Goal: Task Accomplishment & Management: Complete application form

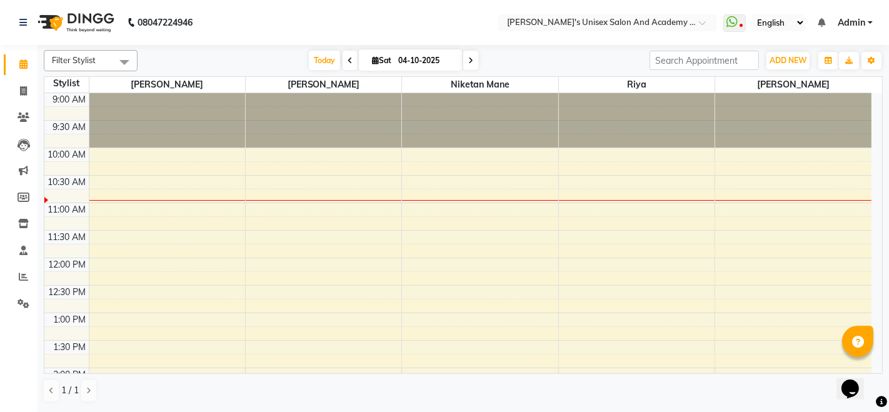
click at [470, 63] on icon at bounding box center [470, 61] width 5 height 8
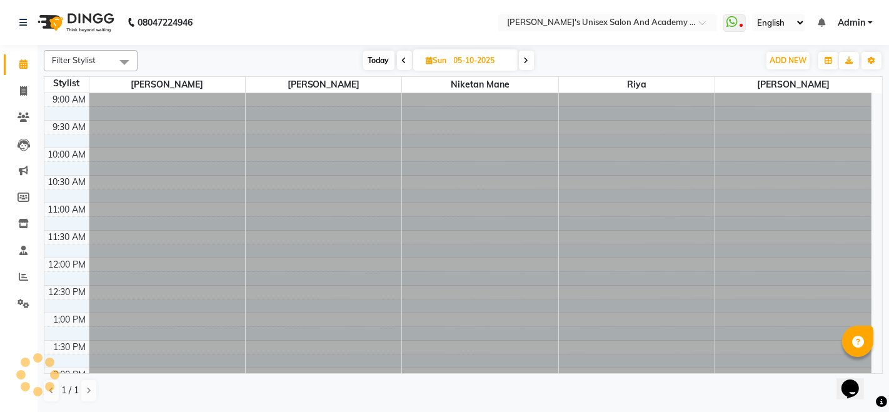
scroll to position [55, 0]
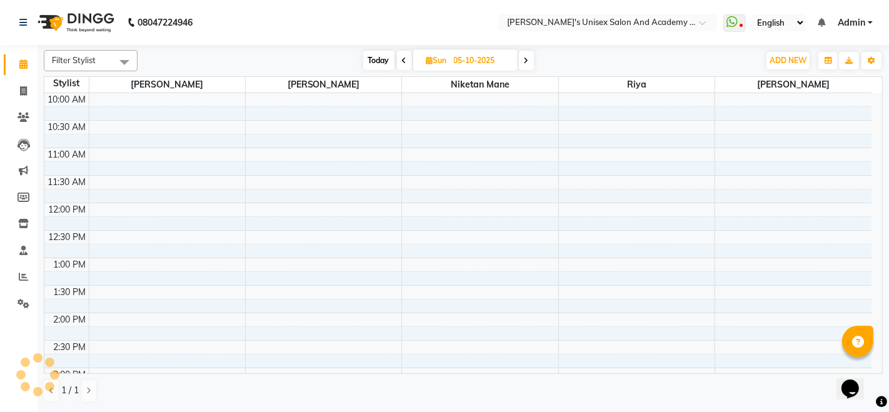
click at [527, 58] on icon at bounding box center [526, 61] width 5 height 8
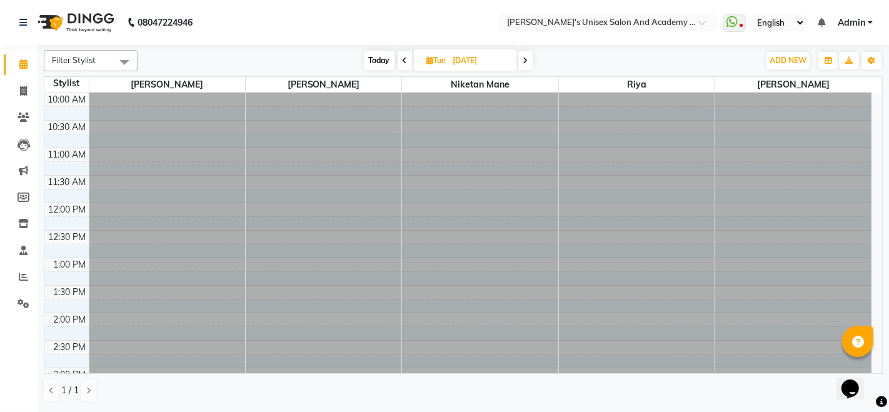
scroll to position [0, 0]
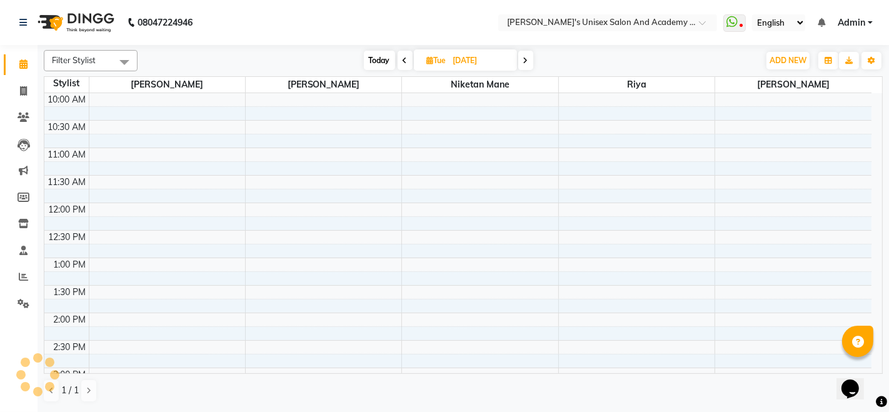
click at [527, 58] on icon at bounding box center [525, 61] width 5 height 8
type input "[DATE]"
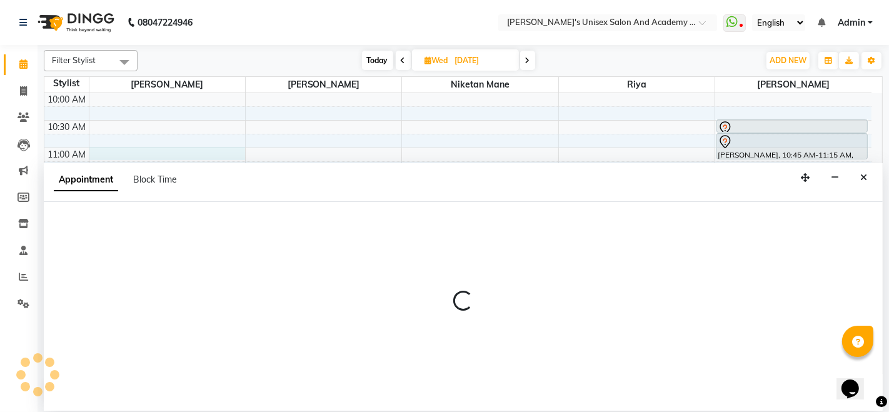
select select "9923"
select select "tentative"
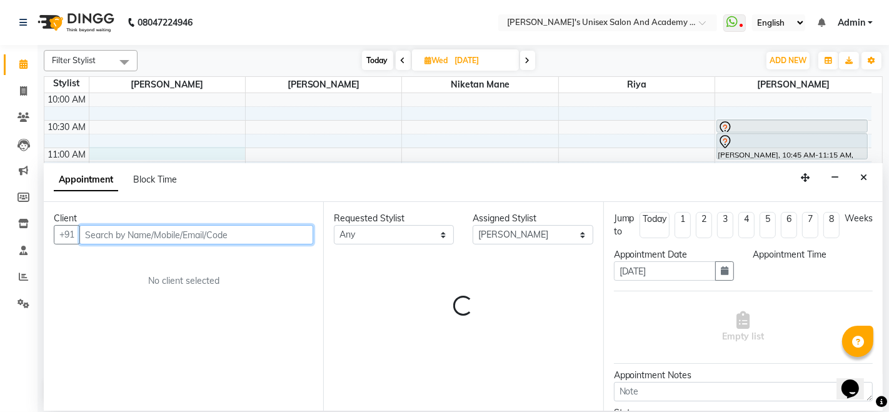
select select "660"
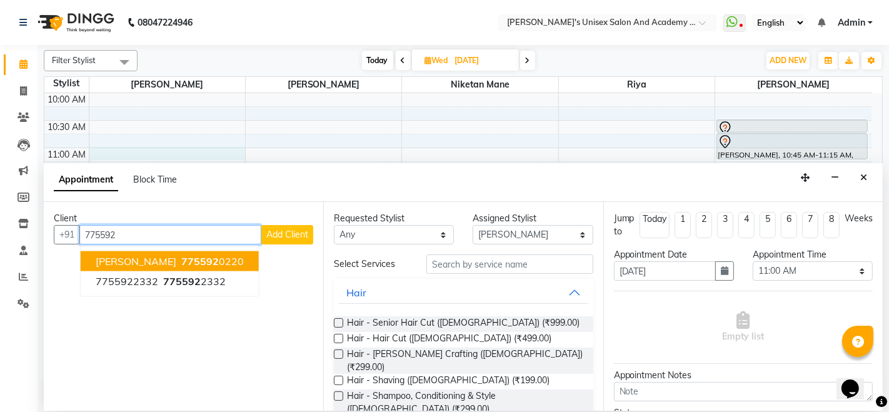
click at [134, 258] on span "[PERSON_NAME]" at bounding box center [136, 261] width 81 height 13
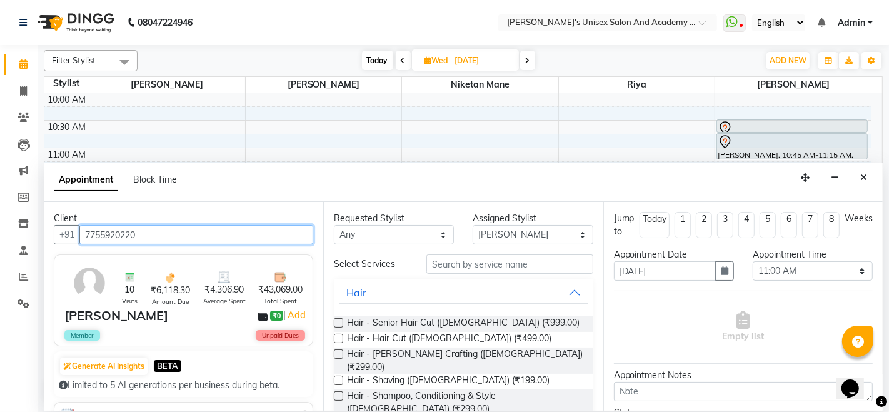
type input "7755920220"
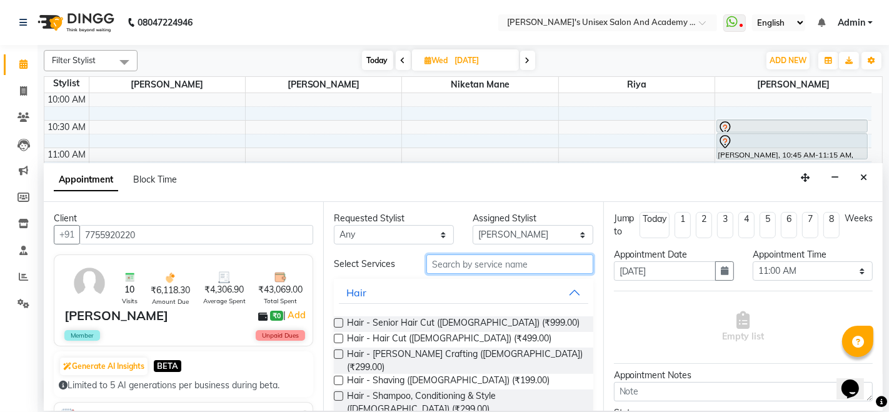
click at [441, 265] on input "text" at bounding box center [509, 263] width 166 height 19
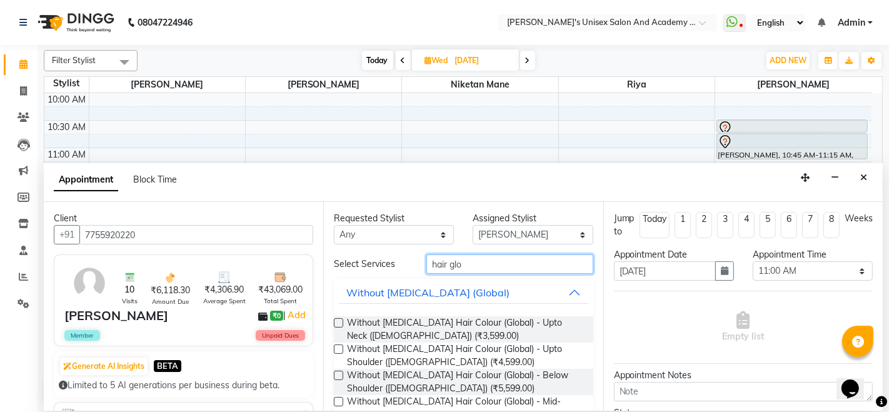
type input "hair glo"
click at [336, 351] on label at bounding box center [338, 348] width 9 height 9
click at [336, 351] on input "checkbox" at bounding box center [338, 350] width 8 height 8
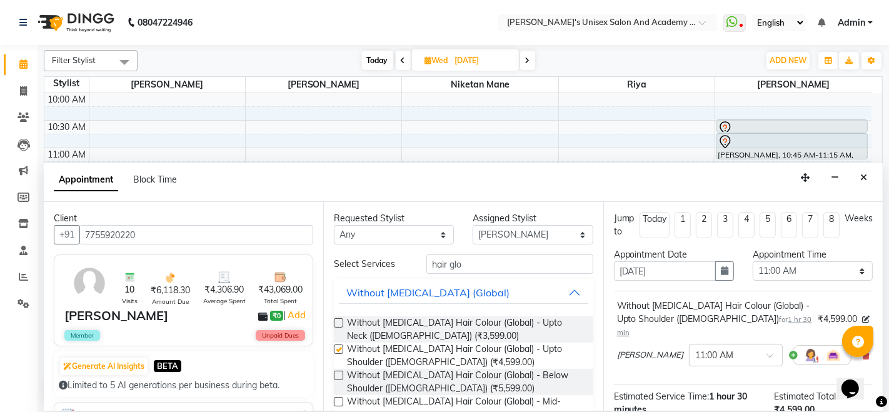
checkbox input "false"
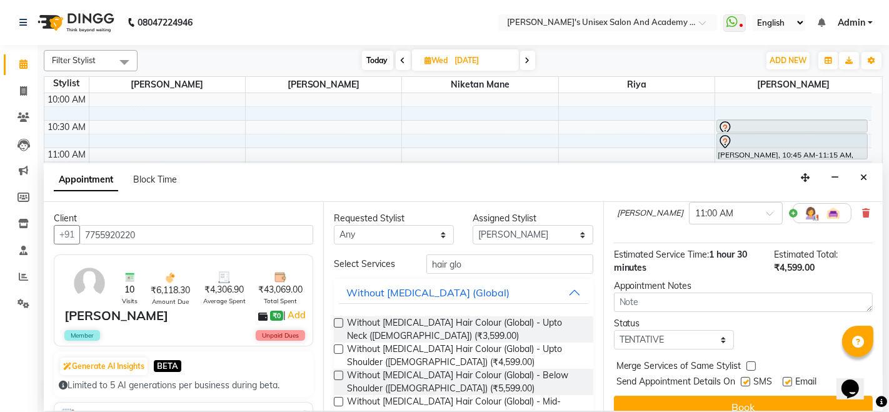
scroll to position [148, 0]
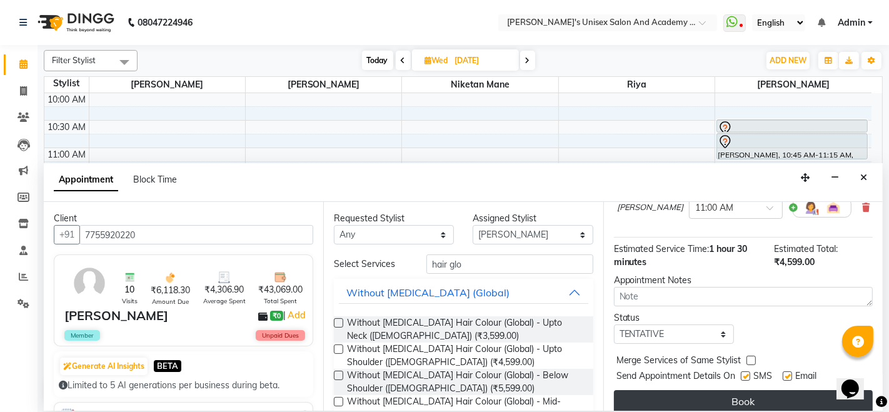
click at [739, 390] on button "Book" at bounding box center [743, 401] width 259 height 23
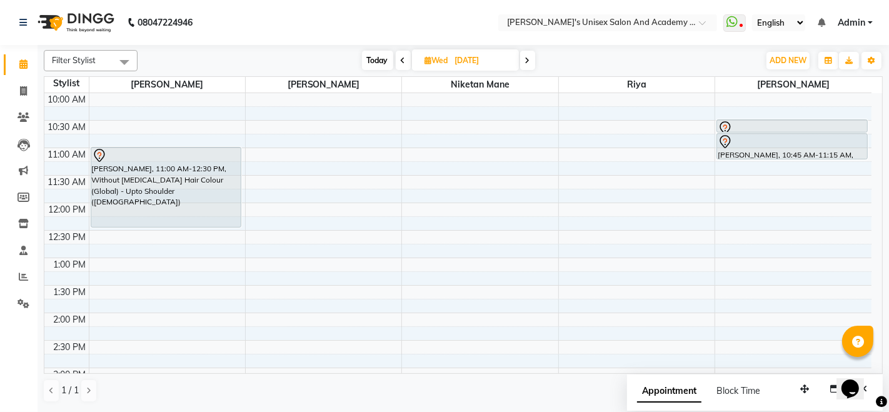
click at [402, 61] on icon at bounding box center [403, 61] width 5 height 8
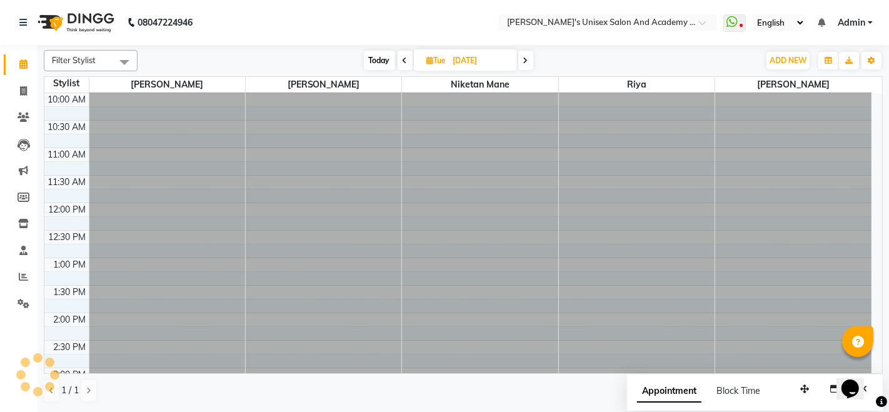
scroll to position [109, 0]
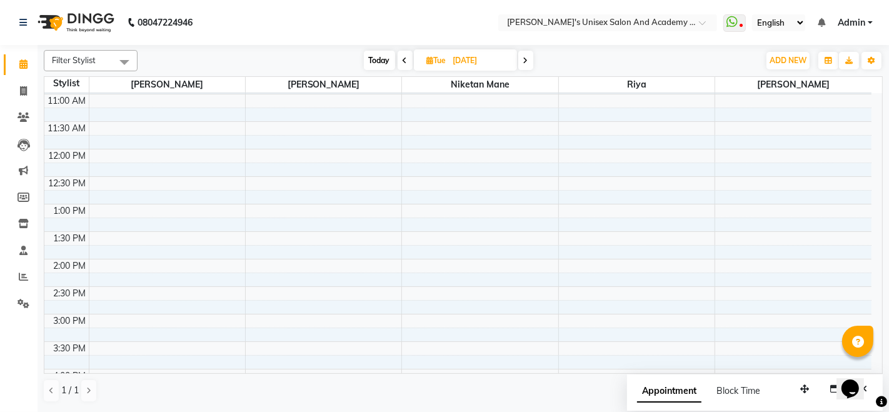
click at [403, 61] on icon at bounding box center [405, 61] width 5 height 8
click at [402, 61] on icon at bounding box center [403, 61] width 5 height 8
click at [402, 61] on icon at bounding box center [404, 61] width 5 height 8
type input "04-10-2025"
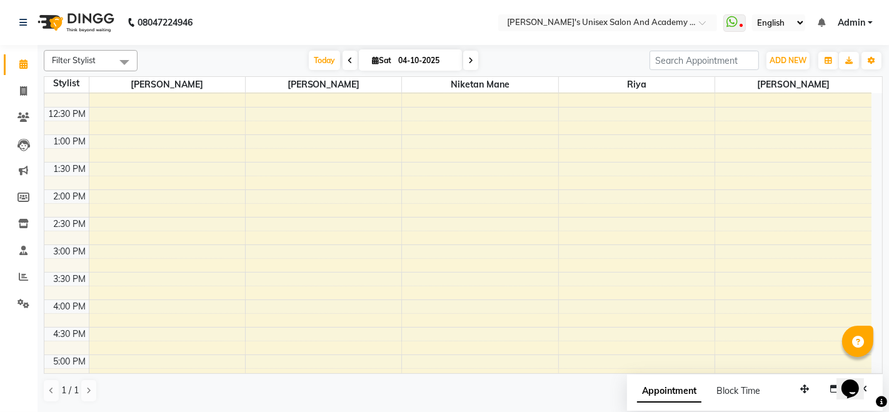
scroll to position [0, 0]
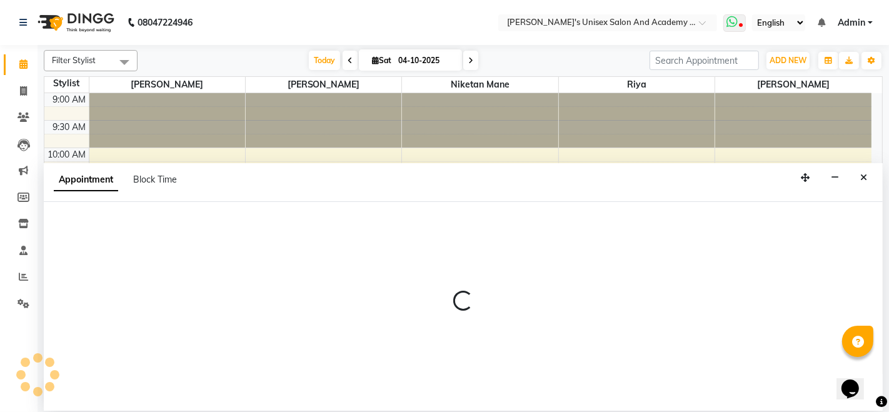
select select "65488"
select select "tentative"
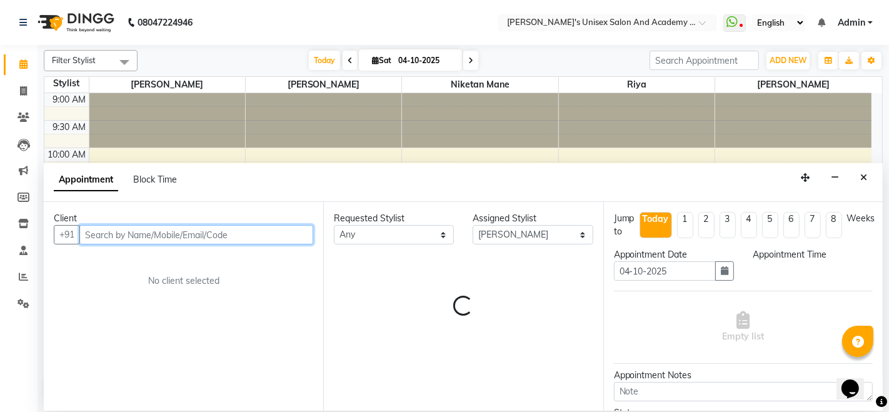
select select "660"
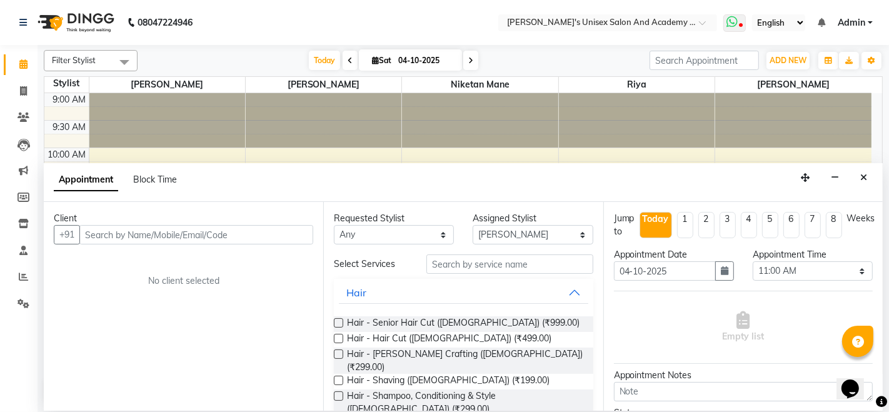
click at [737, 25] on icon at bounding box center [731, 22] width 11 height 13
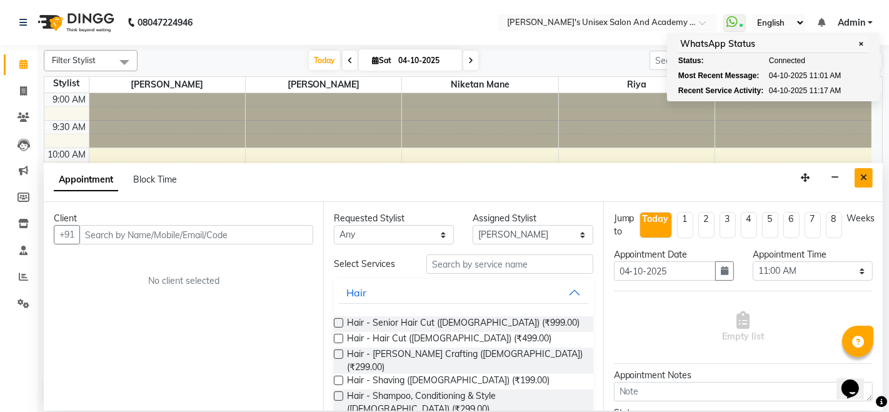
click at [870, 178] on button "Close" at bounding box center [863, 177] width 18 height 19
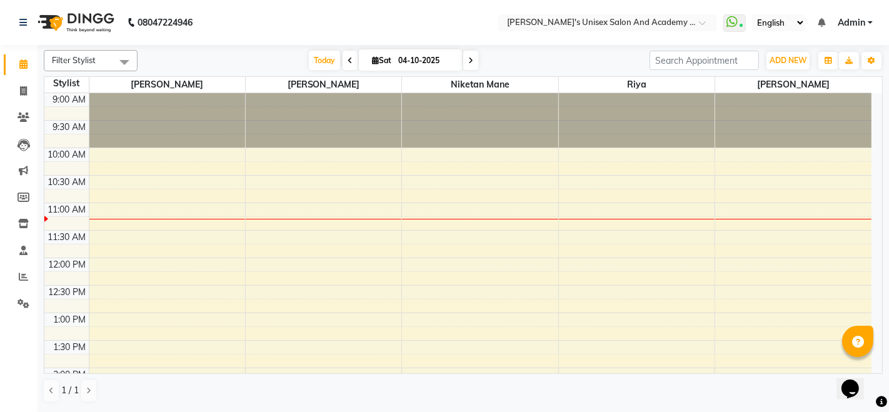
click at [326, 71] on div "Filter Stylist Select All Sakshey Chandlaa [PERSON_NAME] Niketan Mane [PERSON_N…" at bounding box center [463, 226] width 839 height 363
click at [325, 56] on span "Today" at bounding box center [324, 60] width 31 height 19
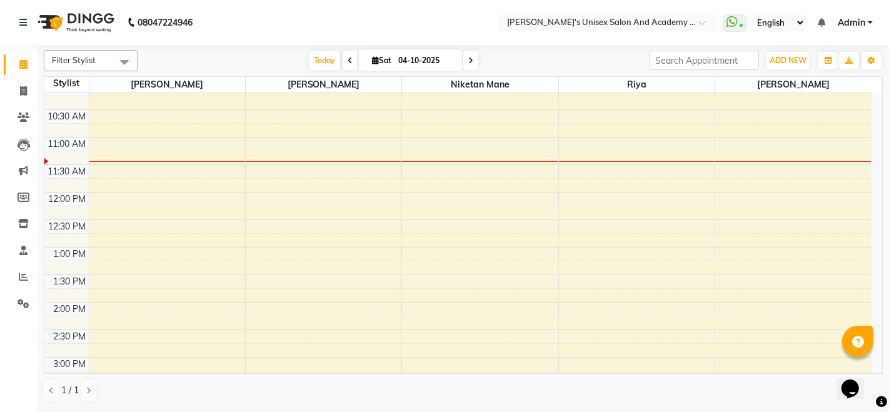
scroll to position [208, 0]
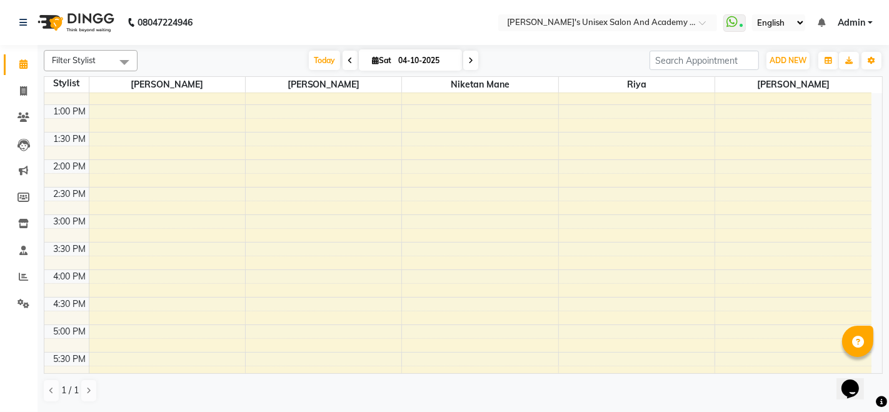
click at [439, 66] on input "04-10-2025" at bounding box center [425, 60] width 63 height 19
select select "10"
select select "2025"
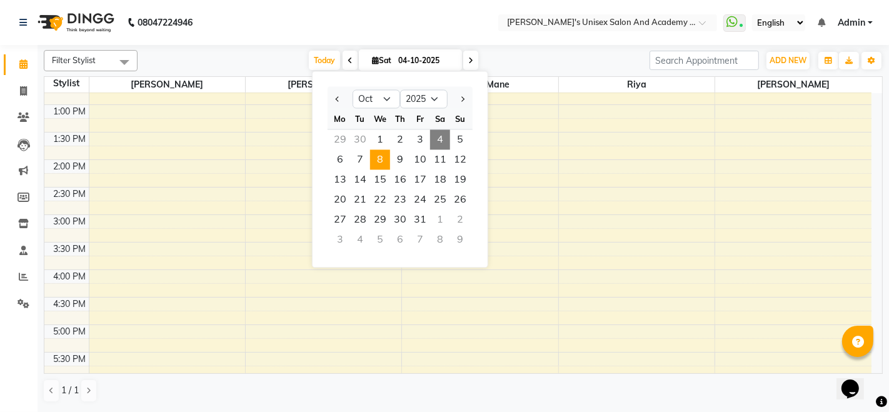
click at [379, 161] on span "8" at bounding box center [380, 159] width 20 height 20
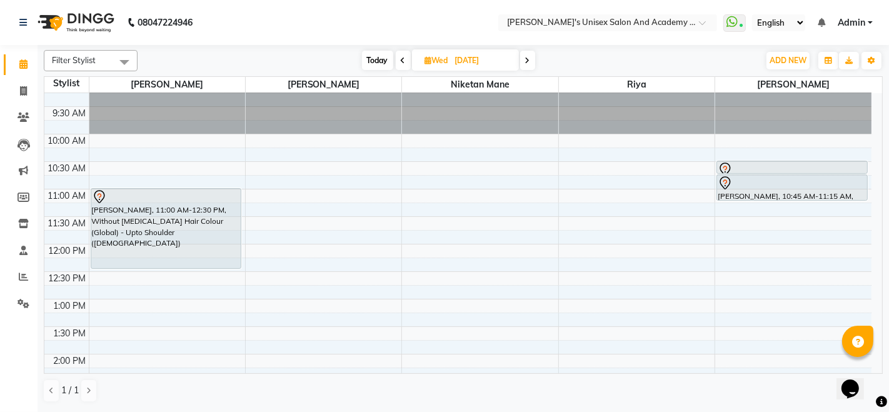
scroll to position [0, 0]
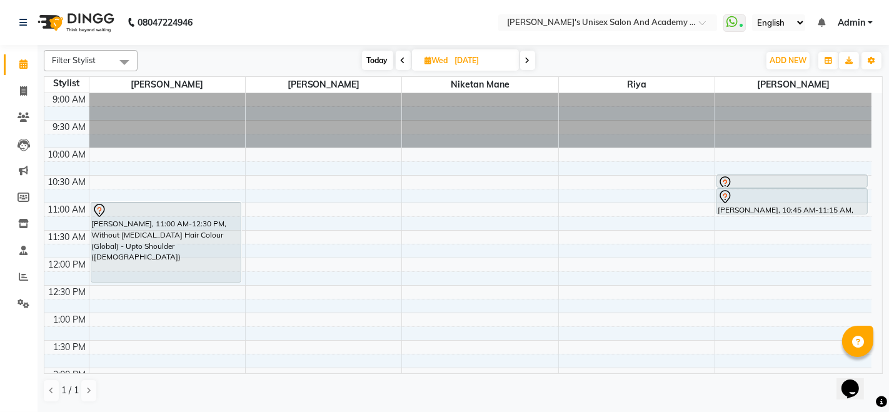
click at [373, 58] on span "Today" at bounding box center [377, 60] width 31 height 19
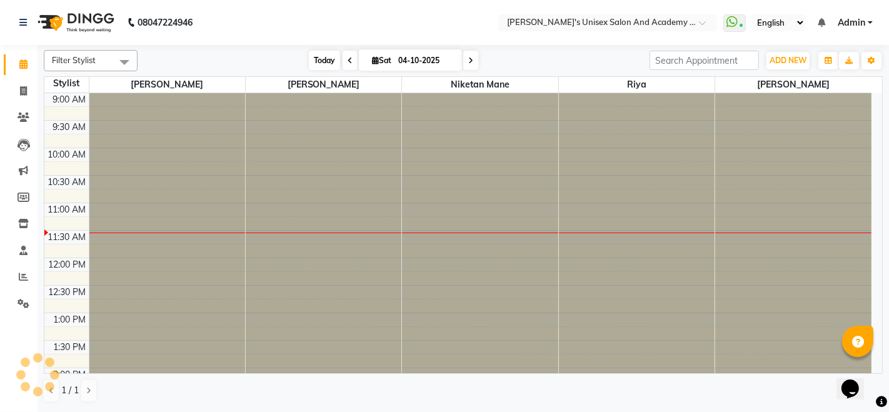
scroll to position [109, 0]
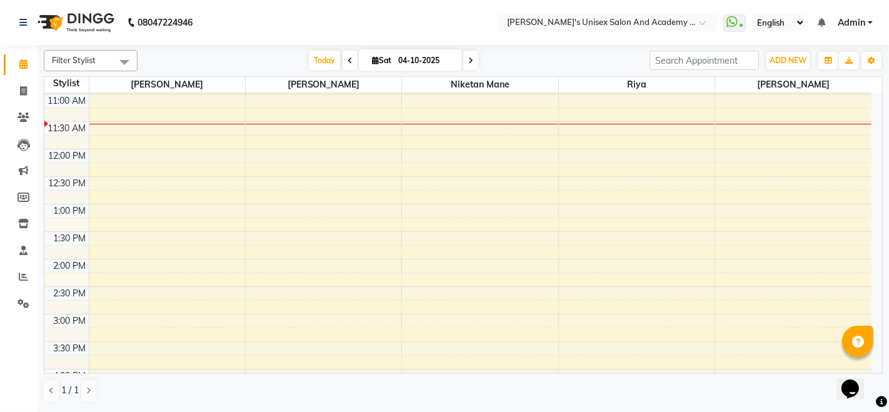
click at [468, 55] on span at bounding box center [470, 60] width 15 height 19
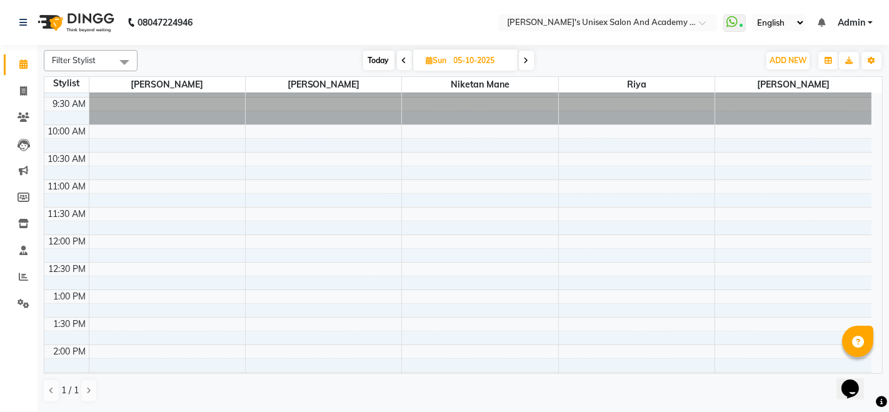
scroll to position [0, 0]
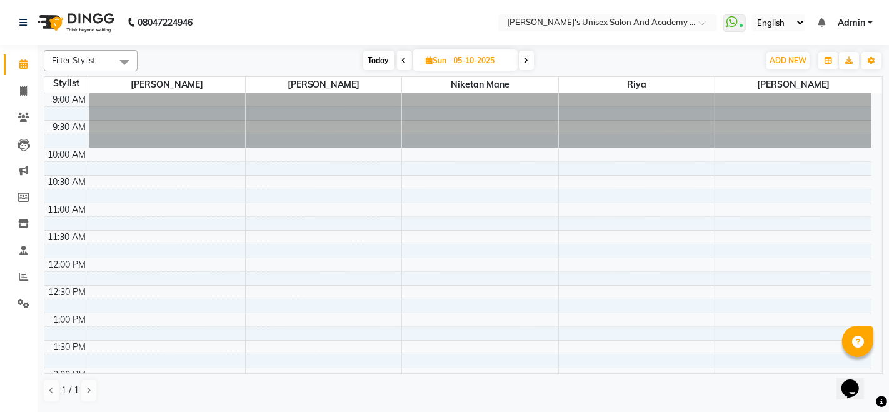
click at [527, 59] on icon at bounding box center [526, 61] width 5 height 8
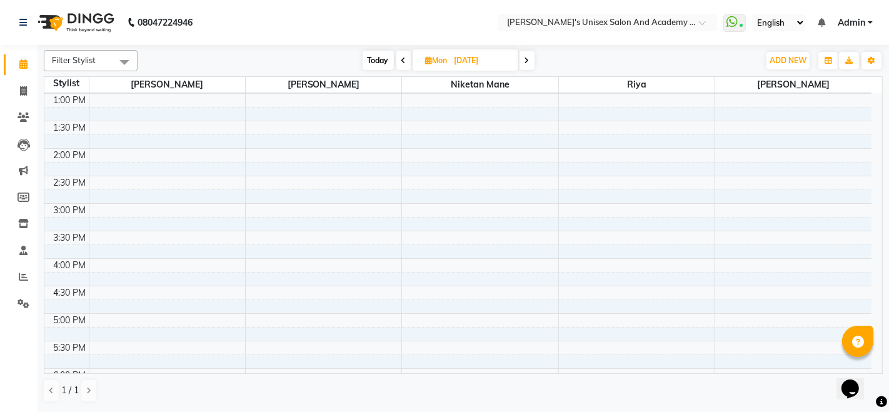
scroll to position [347, 0]
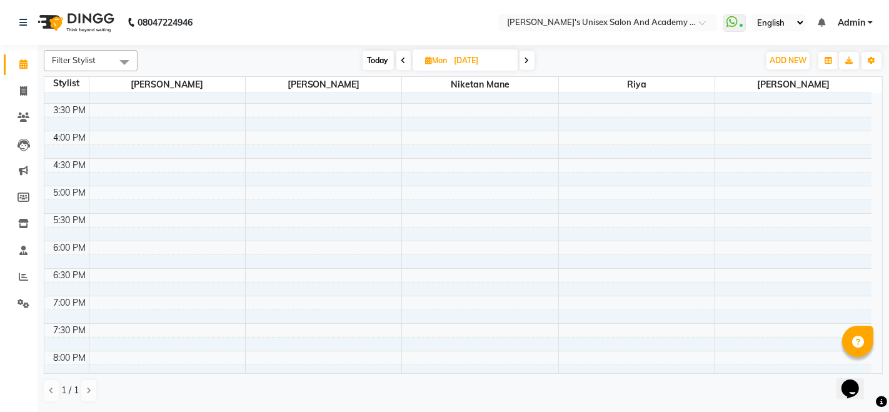
click at [530, 62] on span at bounding box center [526, 60] width 15 height 19
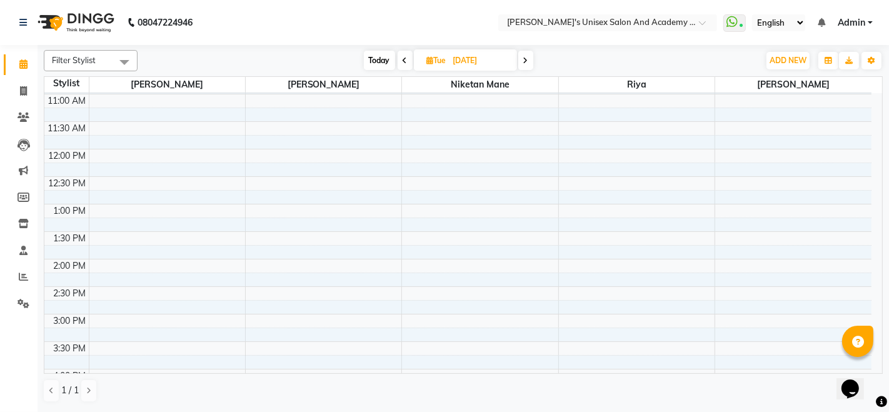
click at [530, 62] on span at bounding box center [525, 60] width 15 height 19
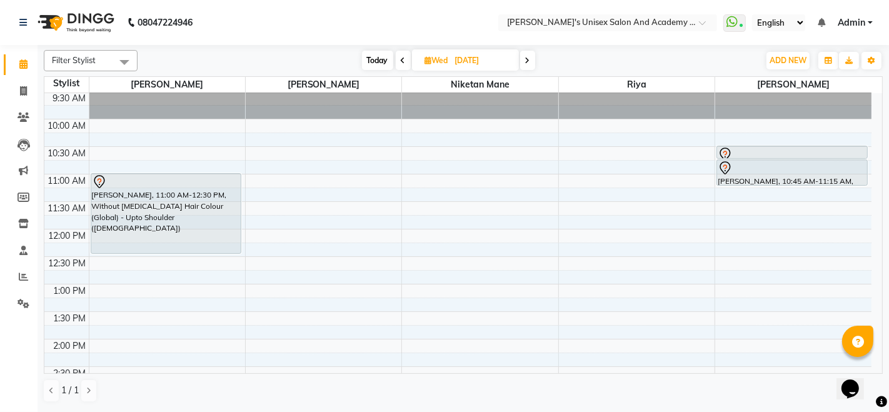
scroll to position [0, 0]
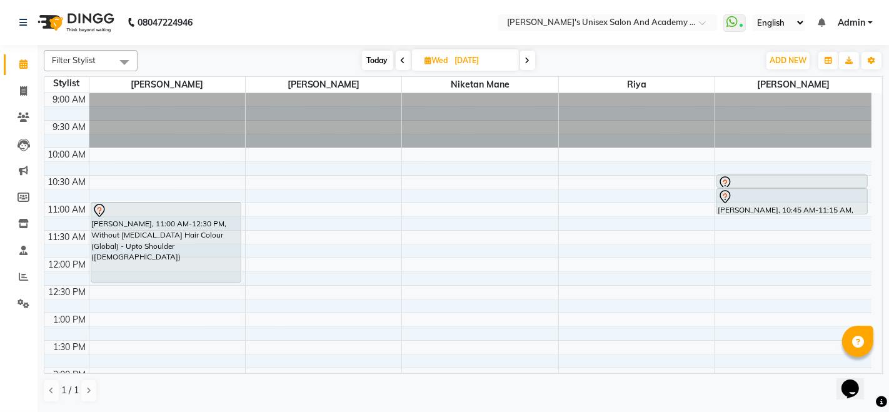
click at [526, 62] on icon at bounding box center [527, 61] width 5 height 8
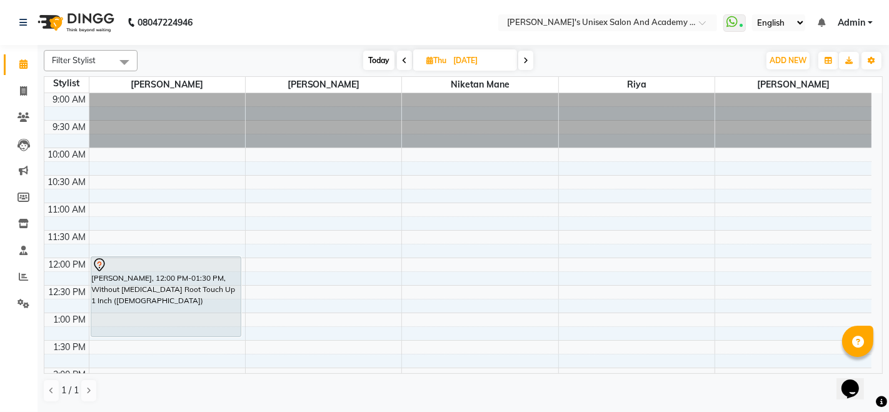
click at [389, 62] on span "Today" at bounding box center [378, 60] width 31 height 19
type input "04-10-2025"
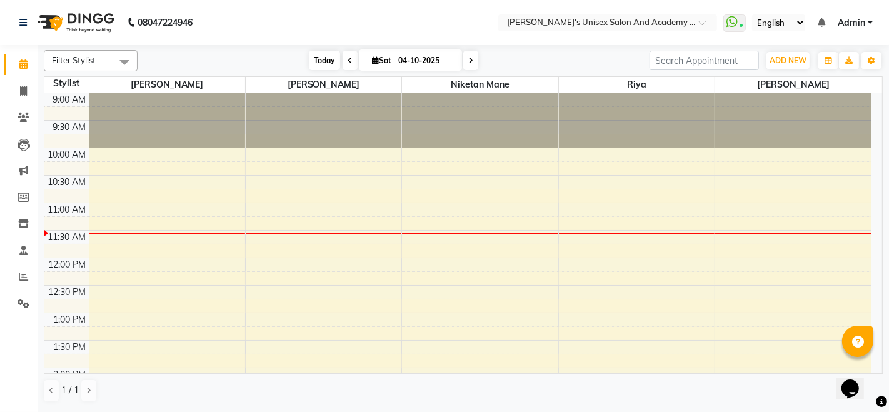
click at [315, 61] on span "Today" at bounding box center [324, 60] width 31 height 19
click at [328, 55] on span "Today" at bounding box center [324, 60] width 31 height 19
